Goal: Task Accomplishment & Management: Use online tool/utility

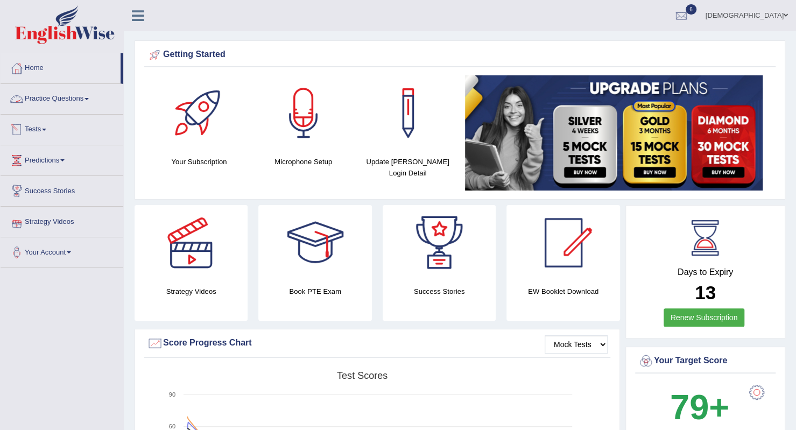
click at [46, 129] on span at bounding box center [44, 130] width 4 height 2
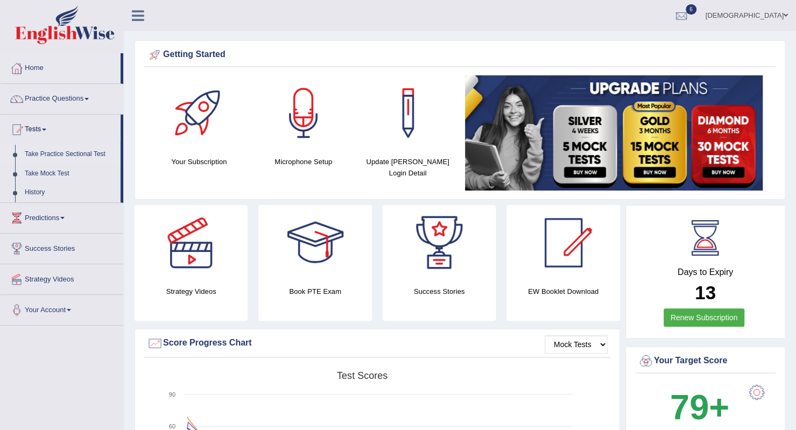
click at [73, 156] on link "Take Practice Sectional Test" at bounding box center [70, 154] width 101 height 19
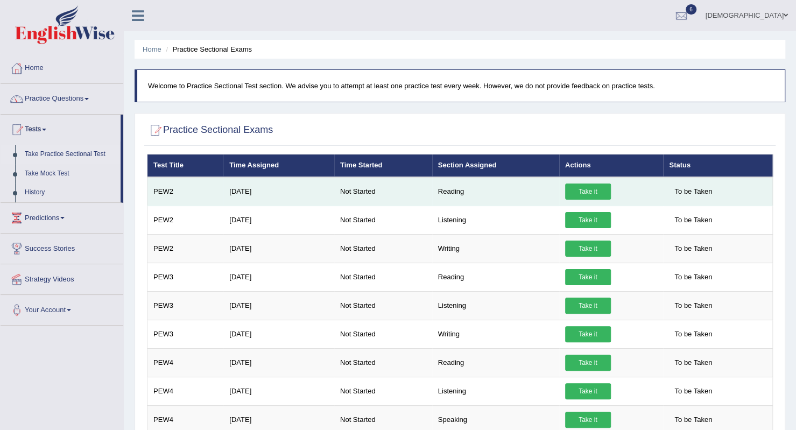
click at [595, 187] on link "Take it" at bounding box center [588, 192] width 46 height 16
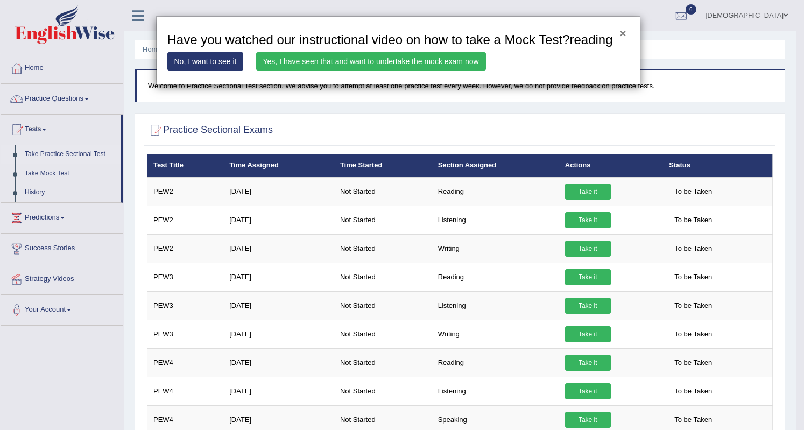
click at [621, 32] on button "×" at bounding box center [623, 32] width 6 height 11
